Goal: Check status: Check status

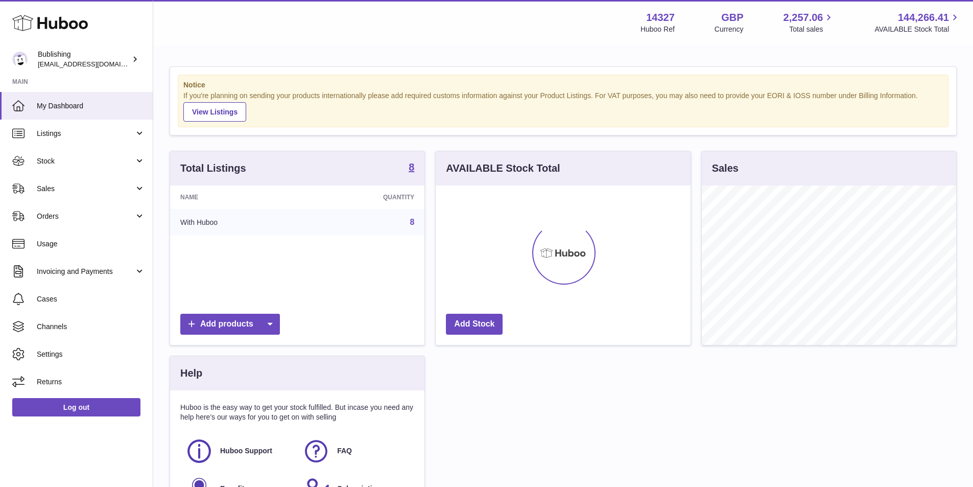
scroll to position [159, 255]
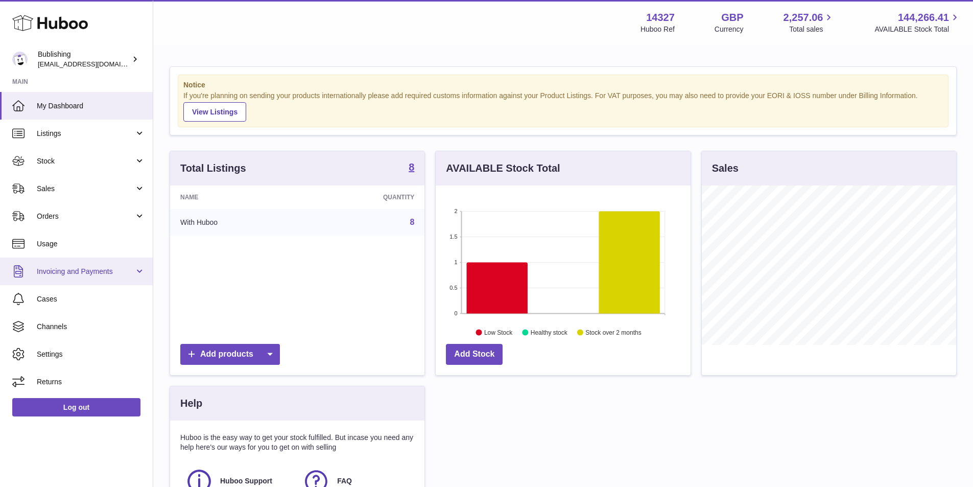
click at [134, 270] on span "Invoicing and Payments" at bounding box center [86, 272] width 98 height 10
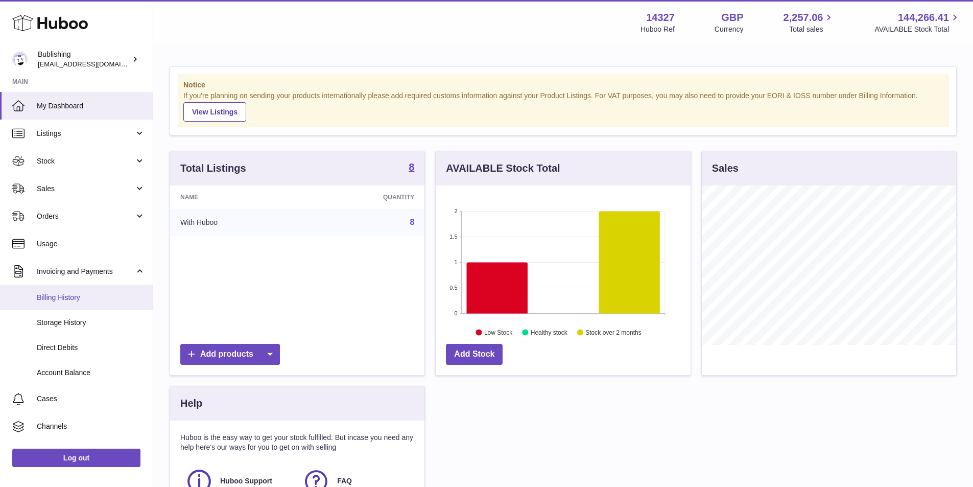
click at [73, 296] on span "Billing History" at bounding box center [91, 298] width 108 height 10
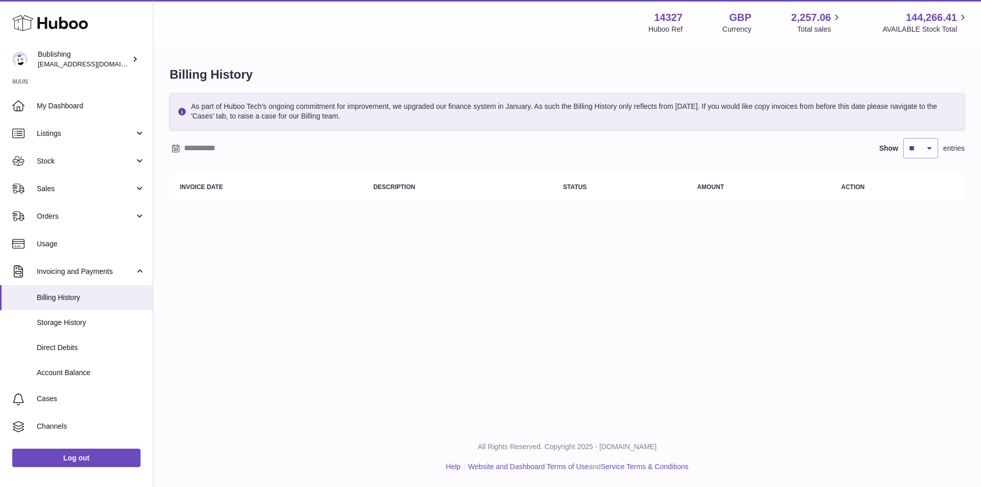
click at [199, 156] on input "text" at bounding box center [263, 148] width 159 height 16
click at [180, 169] on icon "button" at bounding box center [180, 168] width 12 height 12
click at [204, 206] on span "1" at bounding box center [206, 208] width 18 height 18
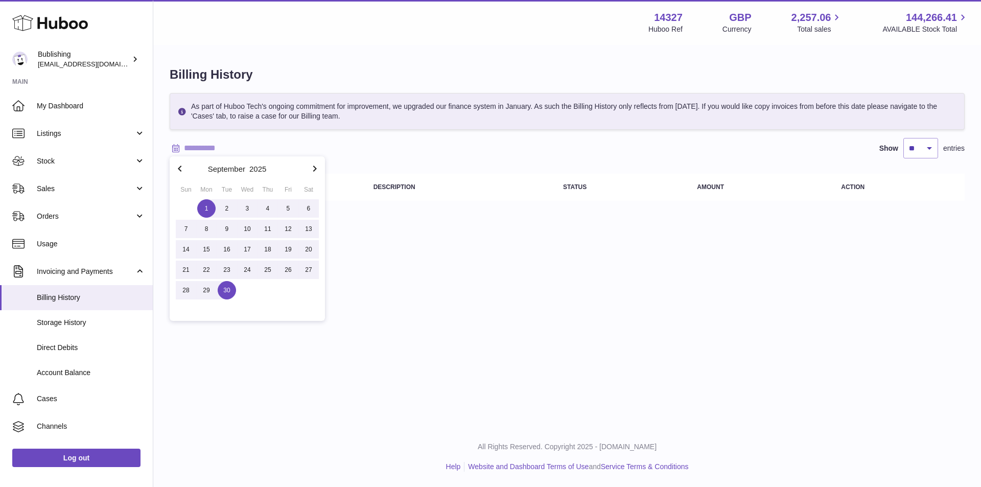
click at [224, 294] on span "30" at bounding box center [227, 290] width 18 height 18
type input "**********"
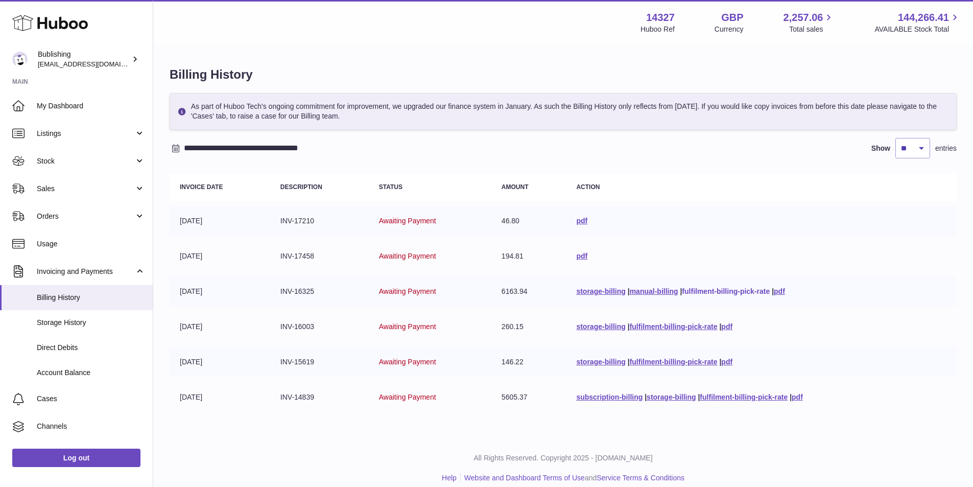
click at [699, 292] on link "fulfilment-billing-pick-rate" at bounding box center [726, 291] width 88 height 8
click at [88, 217] on span "Orders" at bounding box center [86, 216] width 98 height 10
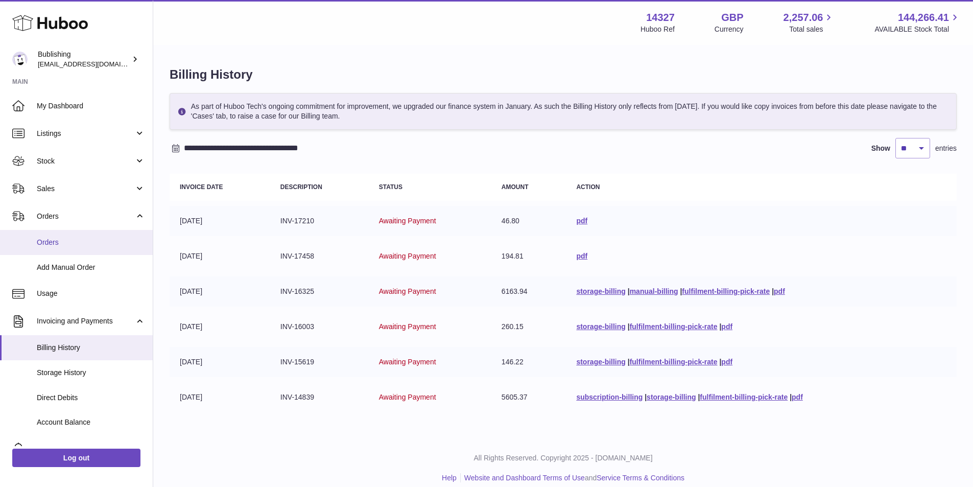
click at [66, 248] on link "Orders" at bounding box center [76, 242] width 153 height 25
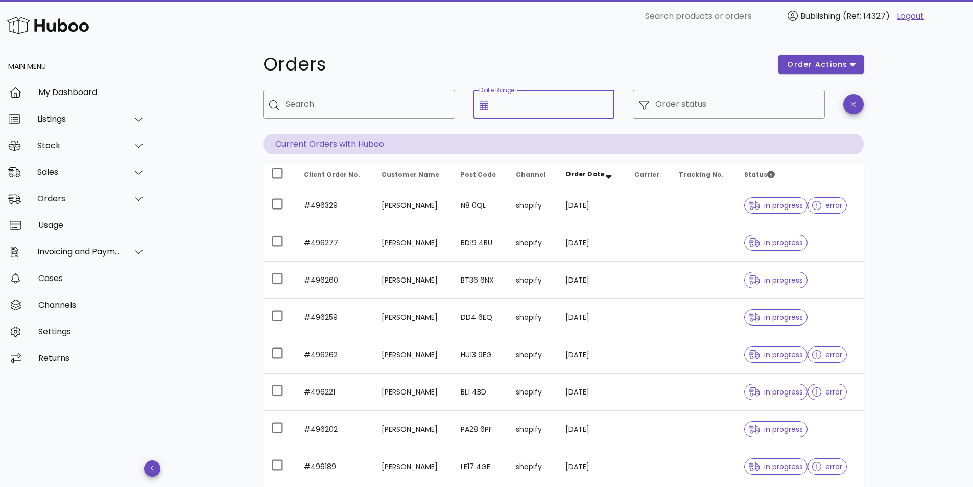
click at [504, 112] on input "Date Range" at bounding box center [551, 104] width 114 height 16
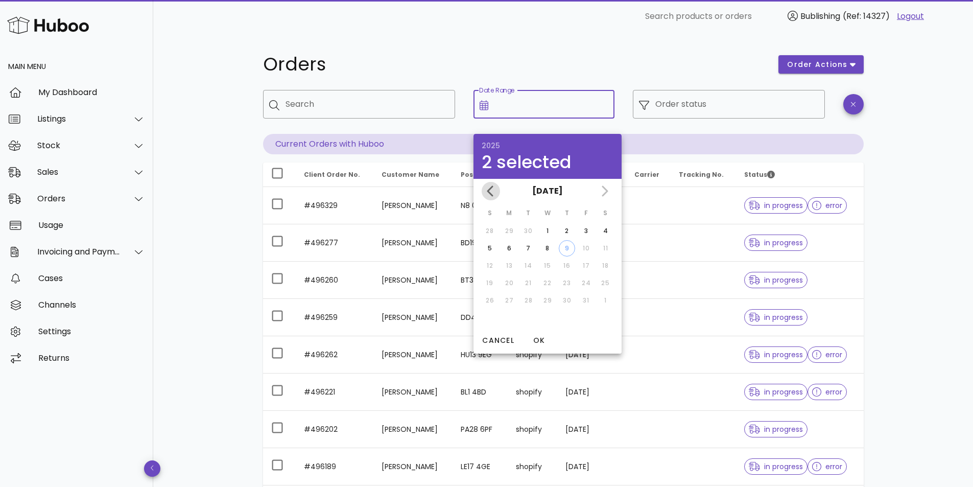
click at [488, 195] on icon "Previous month" at bounding box center [491, 191] width 12 height 12
click at [518, 232] on table "S M T W T F S 31 1 2 3 4 5 6 7 8 9 10 11 12 13 14 15 16 17 18 19 20 21 22 23 24…" at bounding box center [548, 256] width 136 height 106
click at [511, 230] on div "1" at bounding box center [509, 230] width 16 height 9
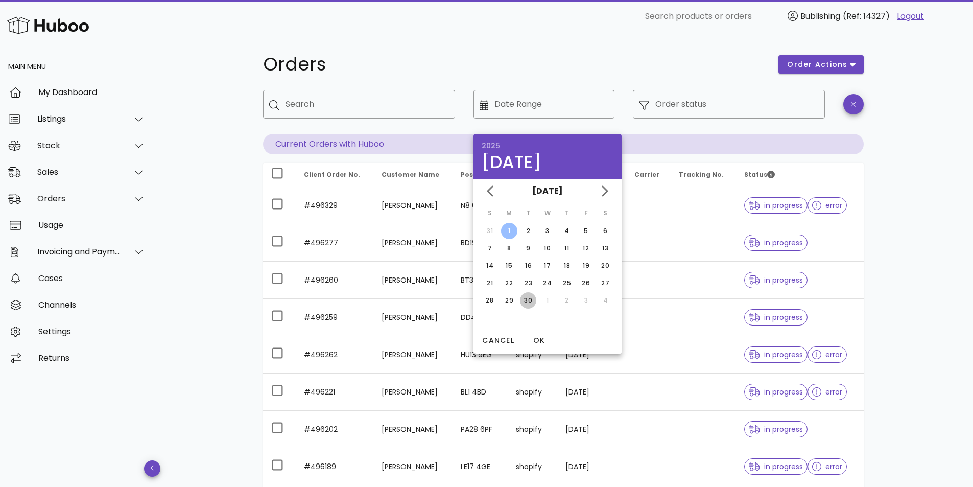
click at [530, 296] on div "30" at bounding box center [528, 300] width 16 height 9
type input "**********"
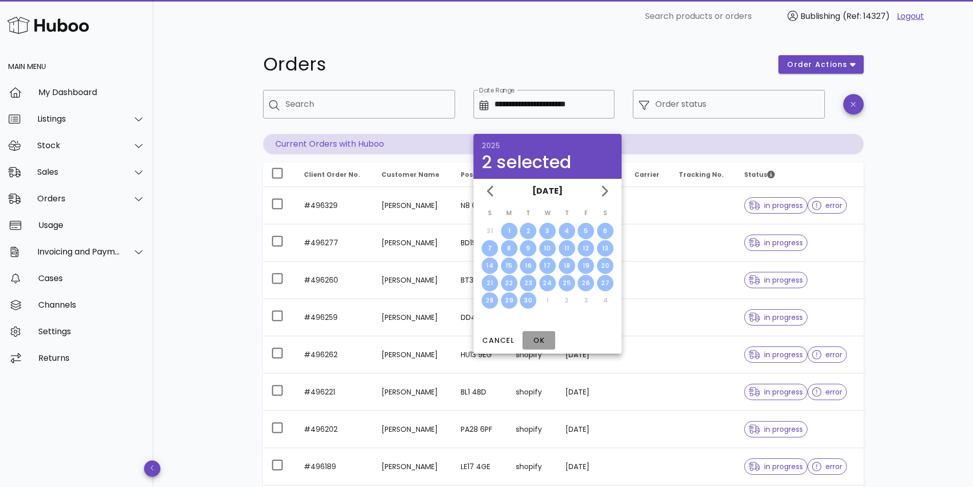
click at [537, 342] on span "OK" at bounding box center [539, 340] width 25 height 11
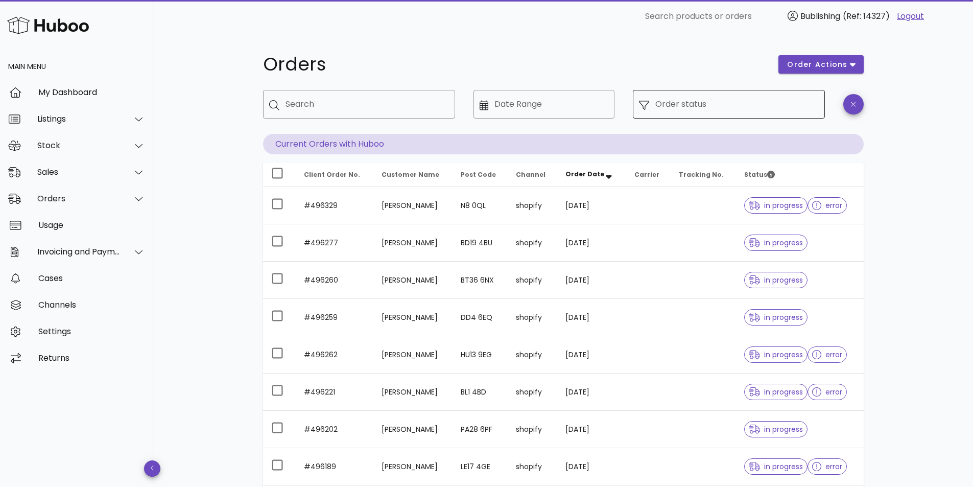
type input "**********"
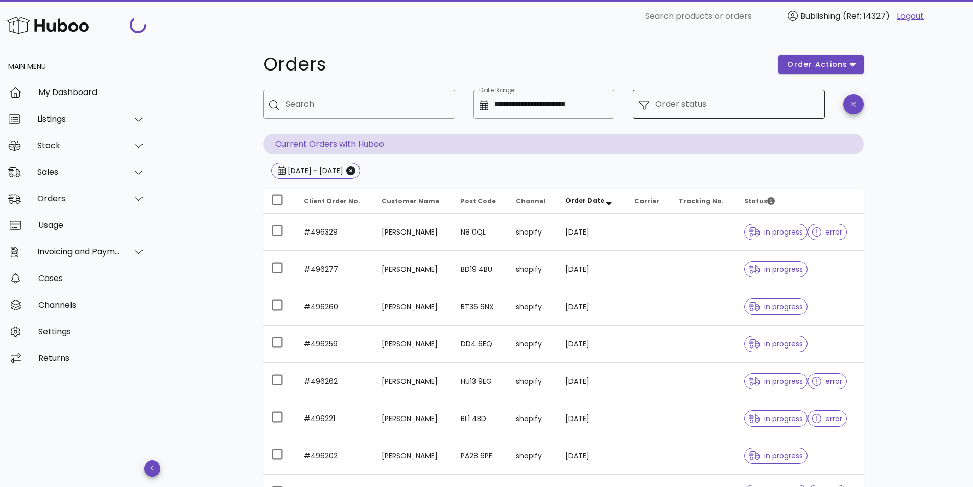
click at [727, 107] on input "Order status" at bounding box center [736, 104] width 163 height 16
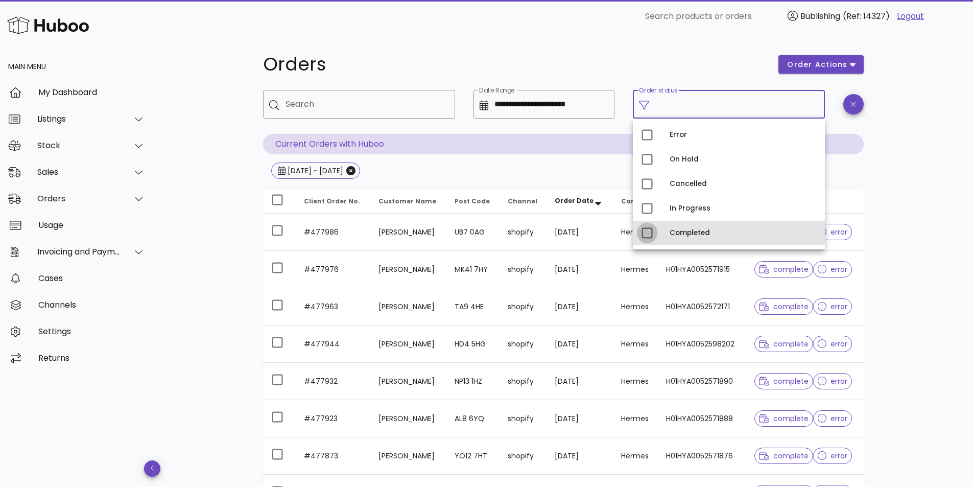
click at [652, 228] on div at bounding box center [646, 232] width 17 height 17
type input "**********"
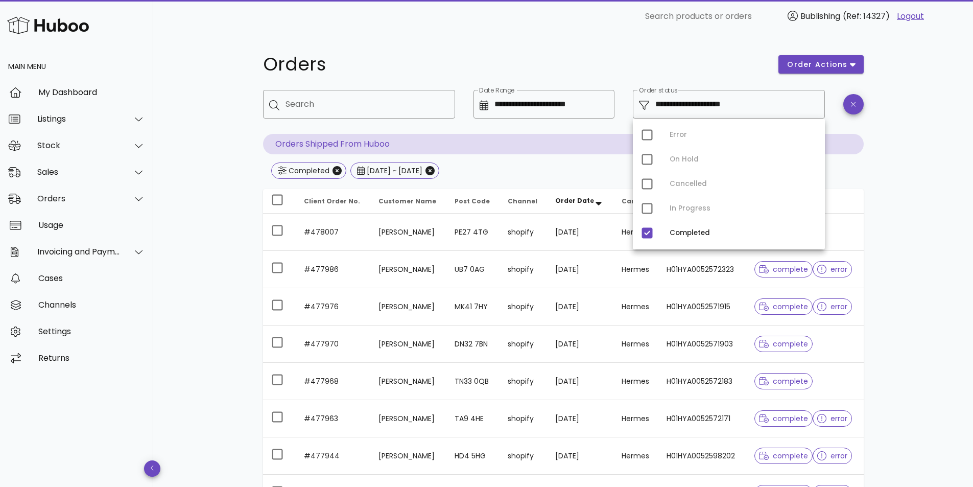
click at [883, 144] on div "**********" at bounding box center [564, 366] width 650 height 666
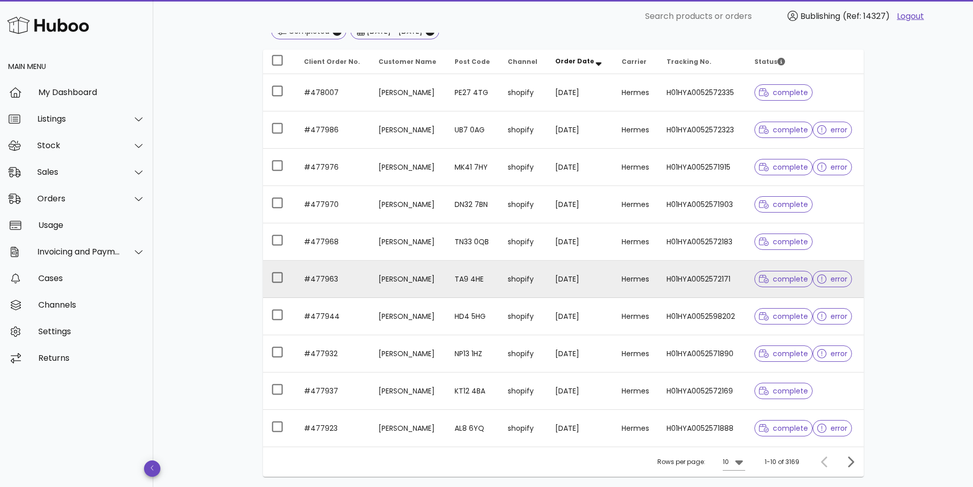
scroll to position [212, 0]
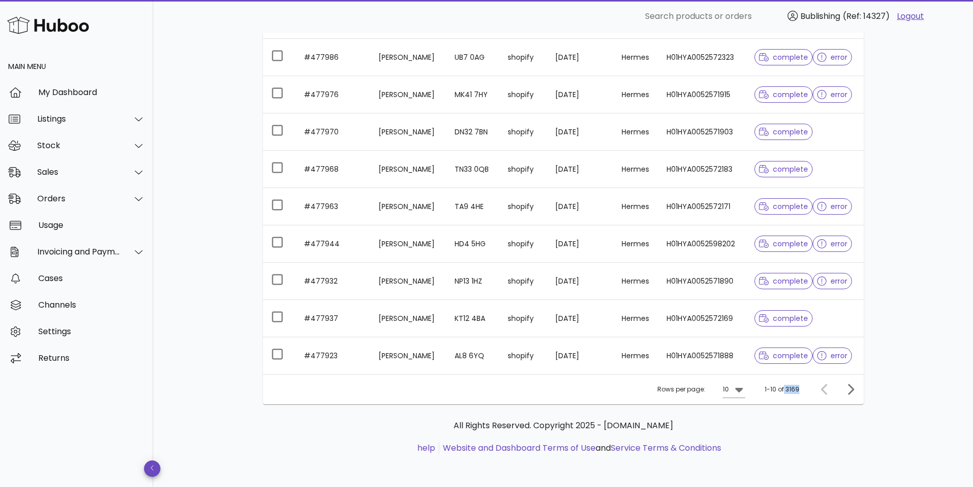
drag, startPoint x: 783, startPoint y: 391, endPoint x: 801, endPoint y: 388, distance: 18.1
click at [801, 388] on div "Rows per page: 10 1-10 of 3169" at bounding box center [563, 389] width 601 height 30
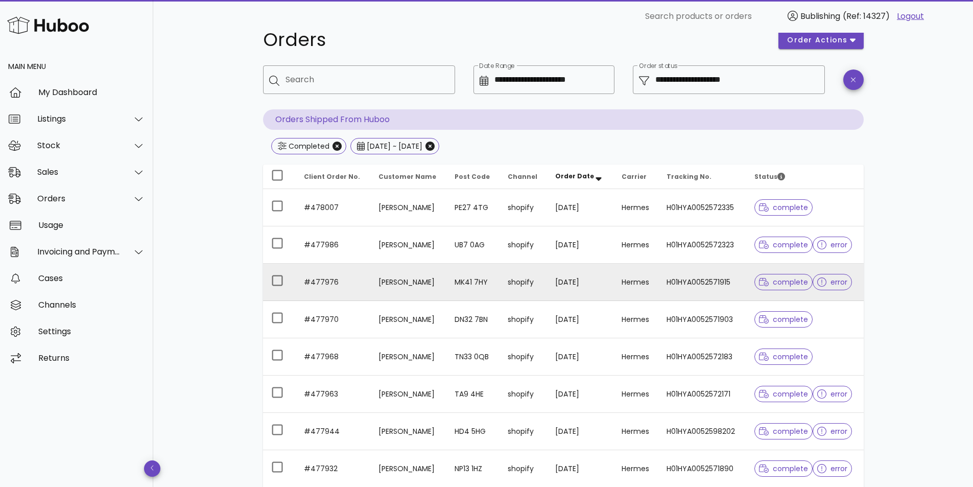
scroll to position [8, 0]
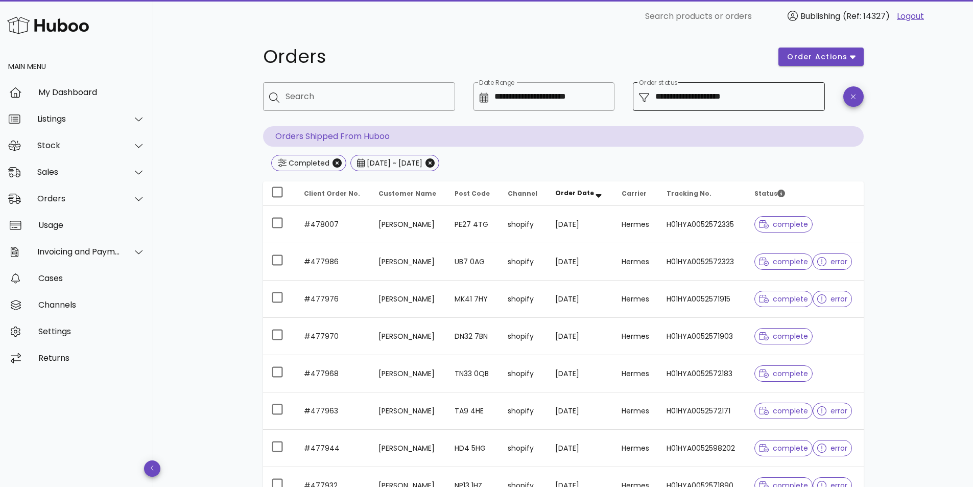
click at [758, 99] on input "**********" at bounding box center [736, 96] width 163 height 16
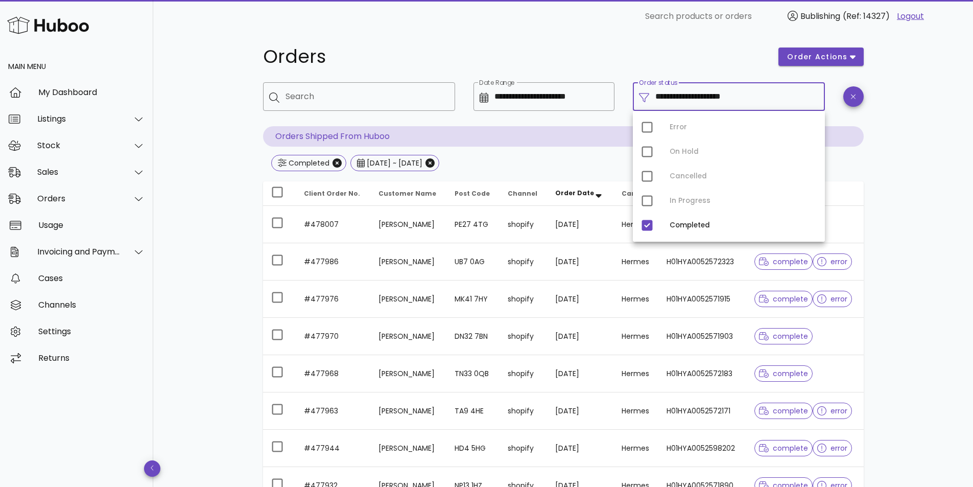
click at [758, 99] on input "**********" at bounding box center [736, 96] width 163 height 16
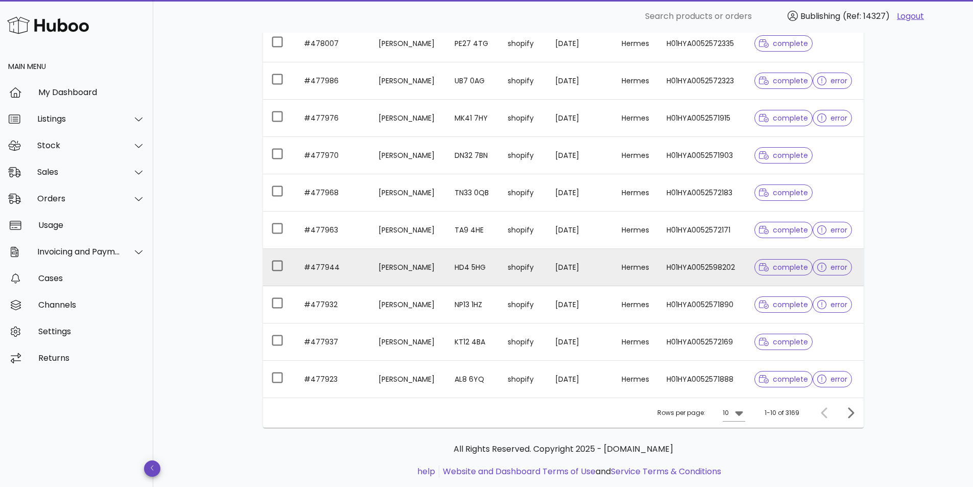
scroll to position [212, 0]
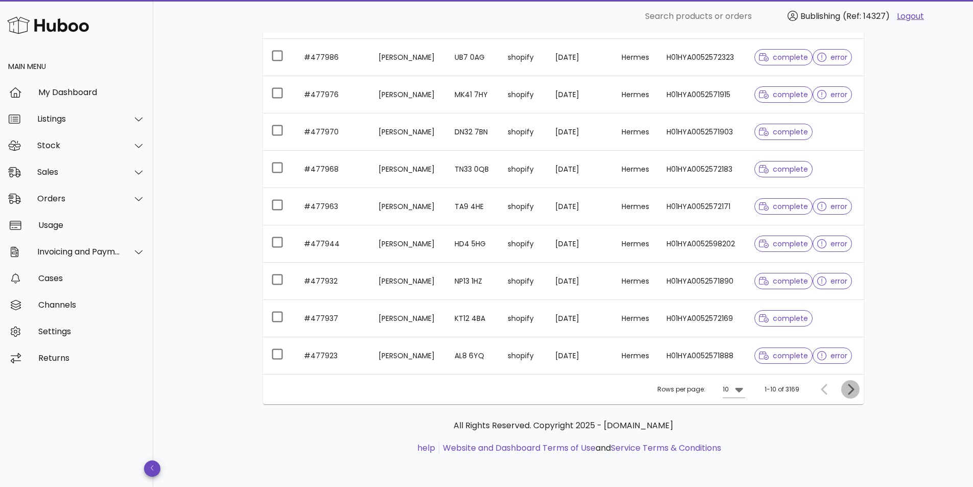
click at [848, 385] on icon "Next page" at bounding box center [851, 389] width 6 height 11
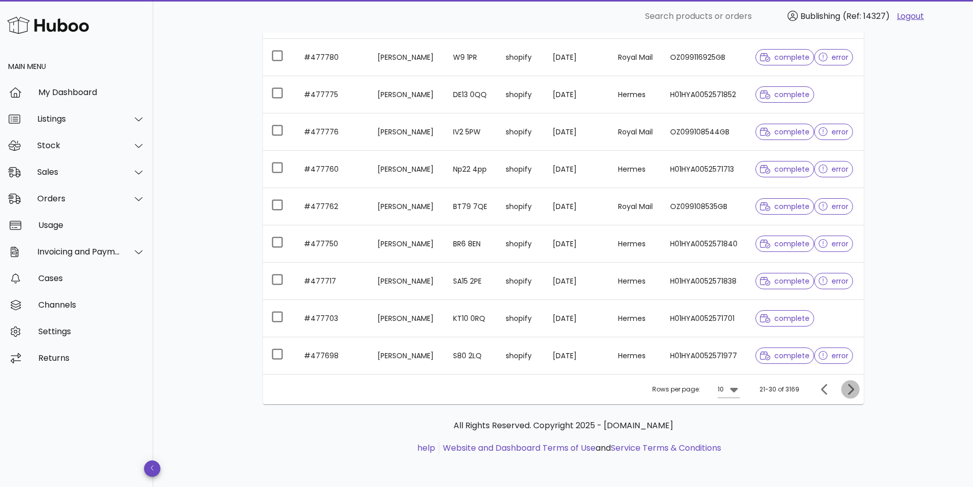
click at [849, 389] on icon "Next page" at bounding box center [850, 389] width 12 height 12
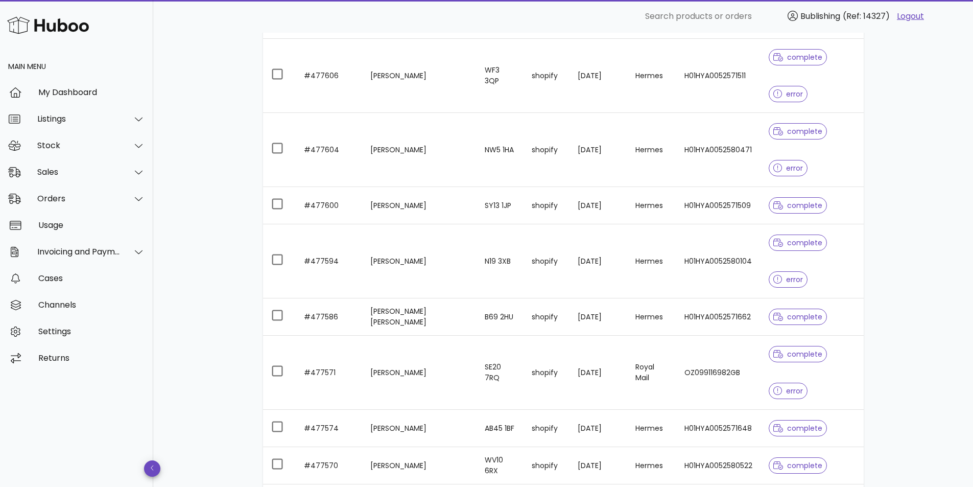
click at [849, 389] on div "Client Order No. Customer Name Post Code Channel Order Date Carrier Tracking No…" at bounding box center [563, 264] width 601 height 574
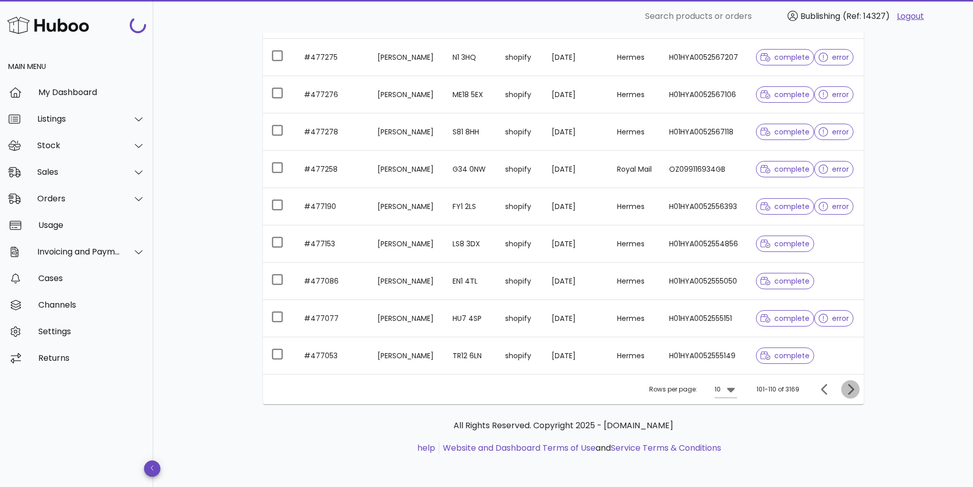
click at [849, 389] on icon "Next page" at bounding box center [850, 389] width 12 height 12
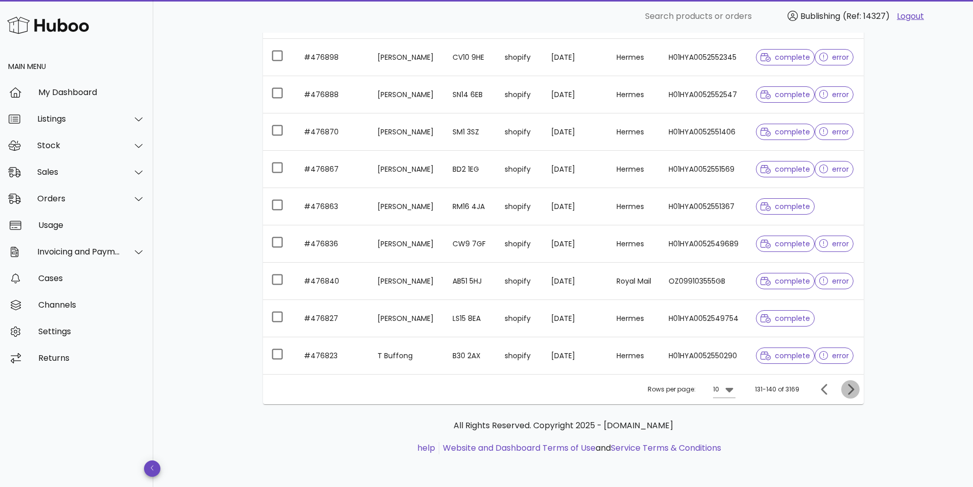
click at [849, 389] on icon "Next page" at bounding box center [850, 389] width 12 height 12
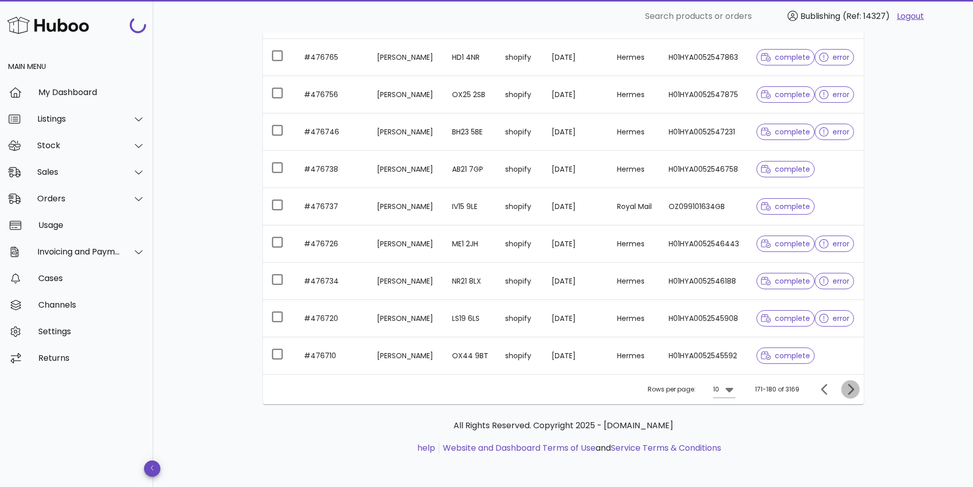
click at [849, 389] on icon "Next page" at bounding box center [850, 389] width 12 height 12
